Goal: Book appointment/travel/reservation

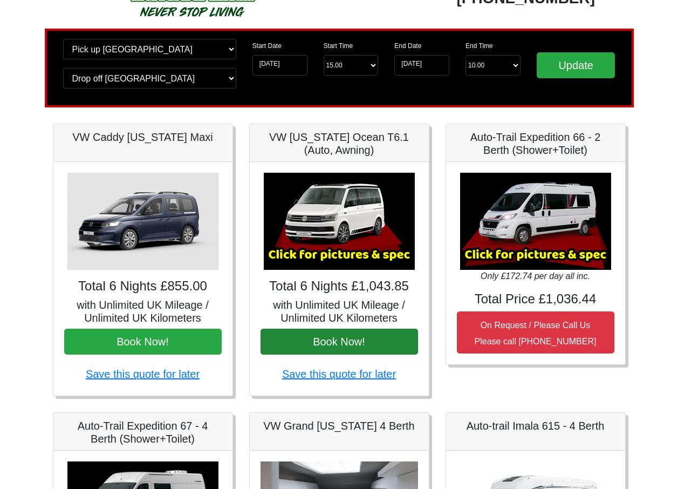
scroll to position [108, 0]
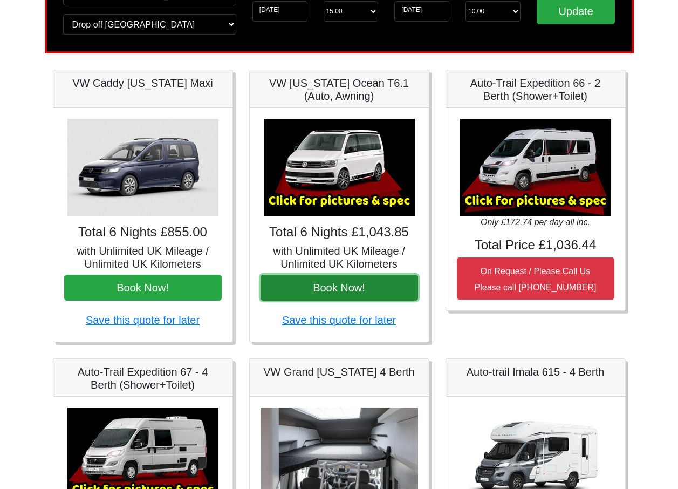
click at [356, 289] on button "Book Now!" at bounding box center [340, 288] width 158 height 26
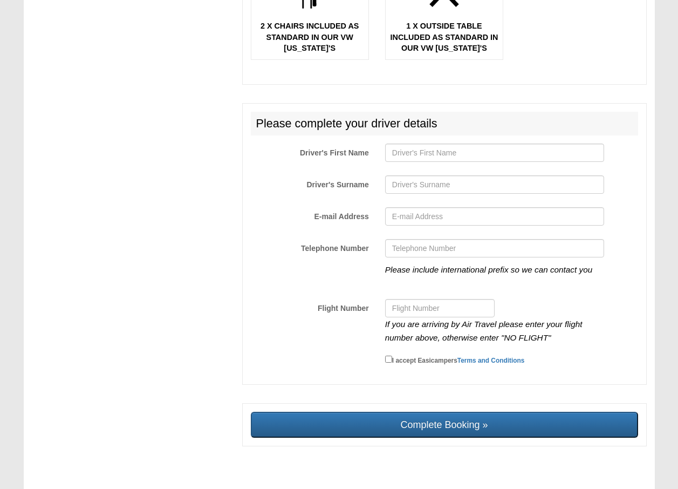
scroll to position [1786, 0]
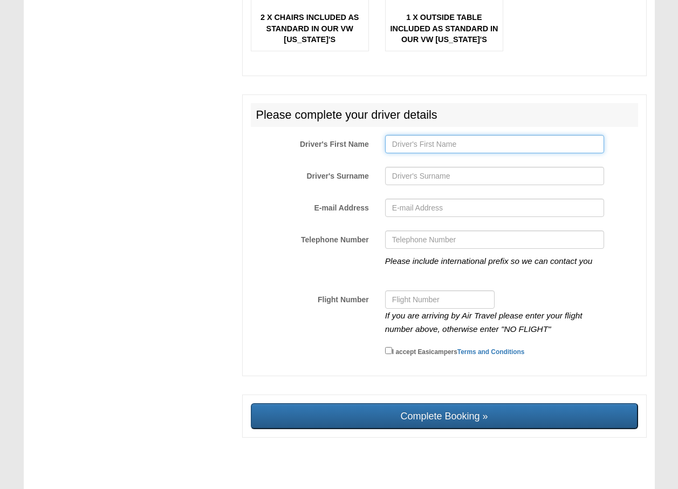
click at [431, 135] on input "Driver's First Name" at bounding box center [494, 144] width 219 height 18
type input "stephen"
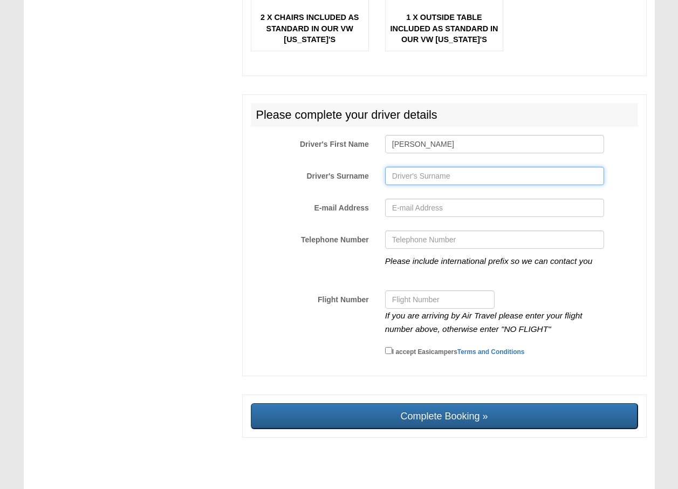
click at [396, 168] on input "Driver's Surname" at bounding box center [494, 176] width 219 height 18
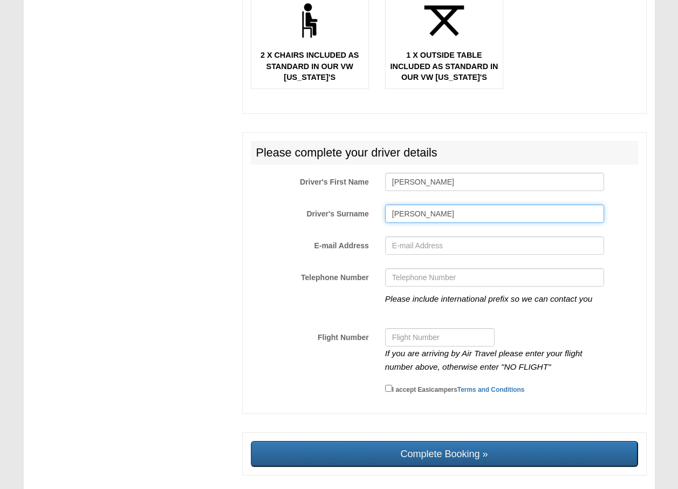
scroll to position [1732, 0]
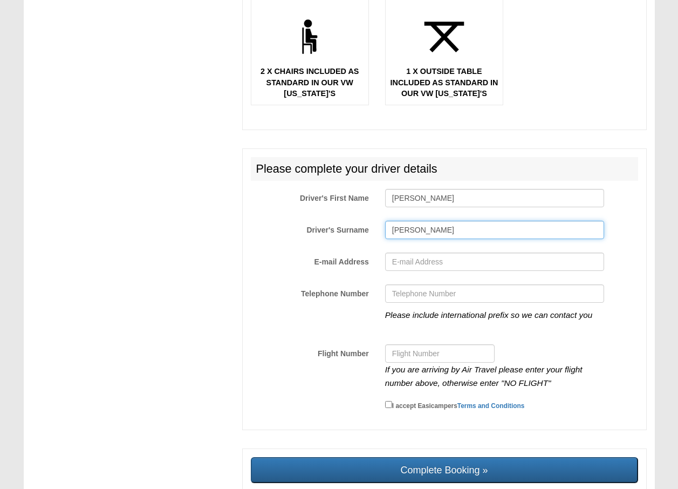
type input "flaherty"
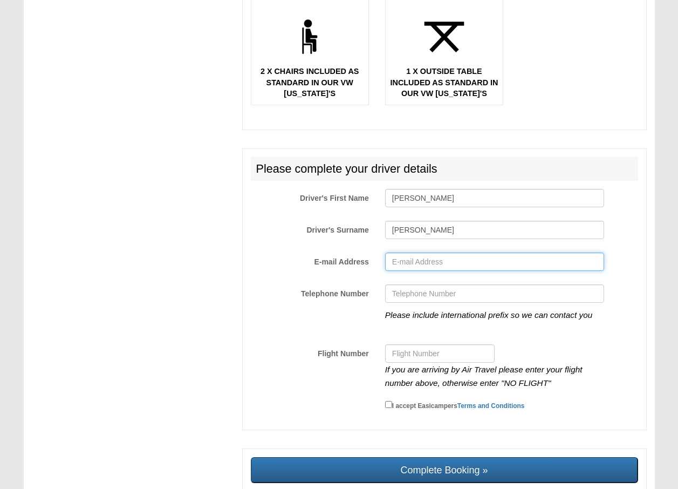
click at [450, 260] on input "E-mail Address" at bounding box center [494, 262] width 219 height 18
type input "stephenjamesflaherty@gmail.com"
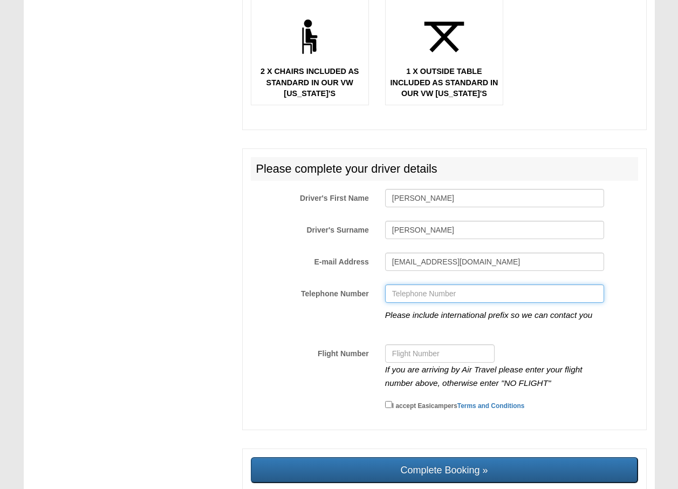
click at [434, 287] on input "Telephone Number" at bounding box center [494, 293] width 219 height 18
type input "+14015299526"
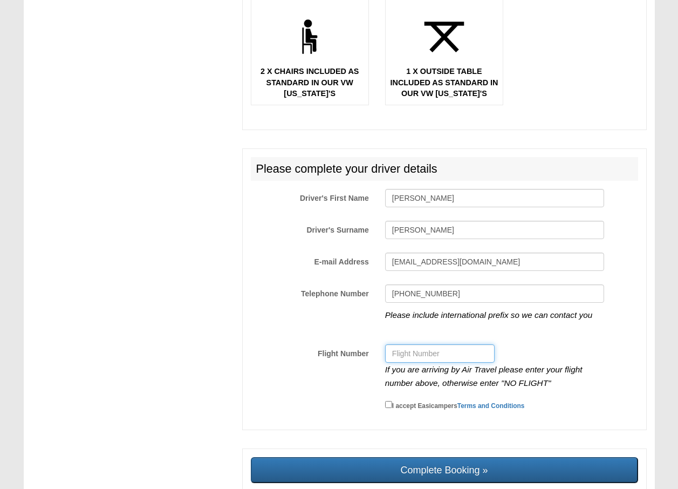
click at [432, 345] on input "Flight Number" at bounding box center [440, 353] width 110 height 18
click at [392, 402] on small "I accept Easicampers Terms and Conditions" at bounding box center [458, 406] width 133 height 8
click at [392, 401] on input "I accept Easicampers Terms and Conditions" at bounding box center [388, 404] width 7 height 7
checkbox input "true"
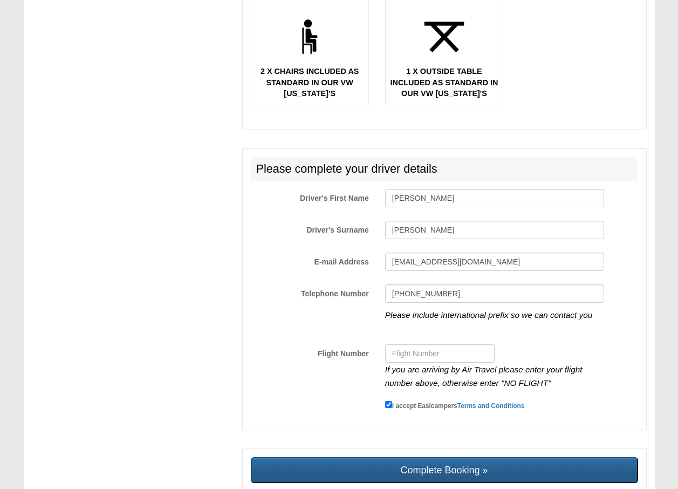
click at [443, 457] on input "Complete Booking »" at bounding box center [444, 470] width 387 height 26
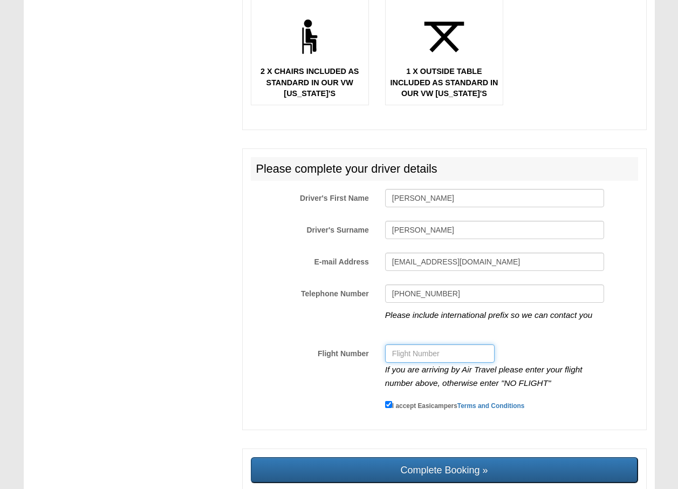
click at [411, 344] on input "Flight Number" at bounding box center [440, 353] width 110 height 18
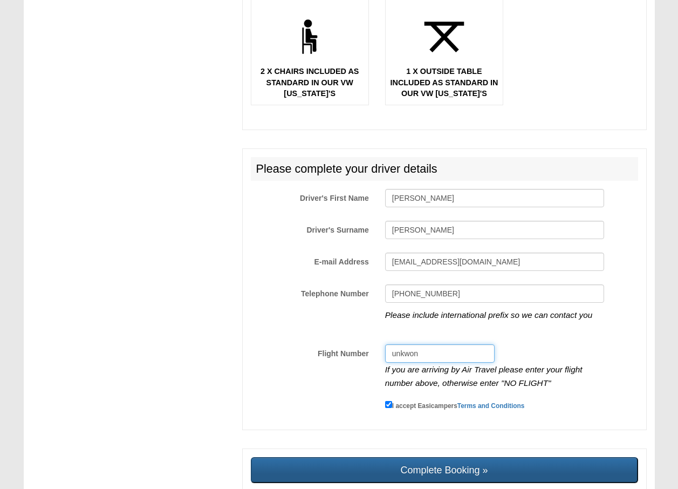
type input "unkwon"
click at [479, 457] on input "Complete Booking »" at bounding box center [444, 470] width 387 height 26
type input "Sending, please wait..."
